Goal: Use online tool/utility: Utilize a website feature to perform a specific function

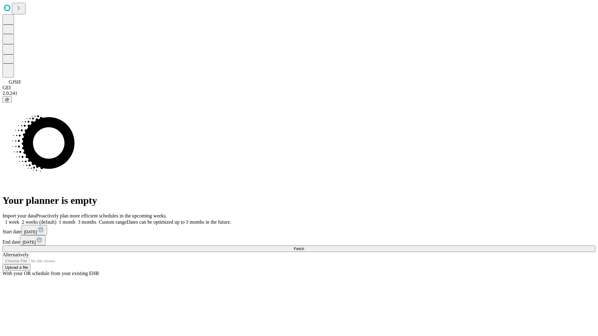
click at [304, 247] on span "Fetch" at bounding box center [299, 249] width 10 height 5
